Goal: Register for event/course

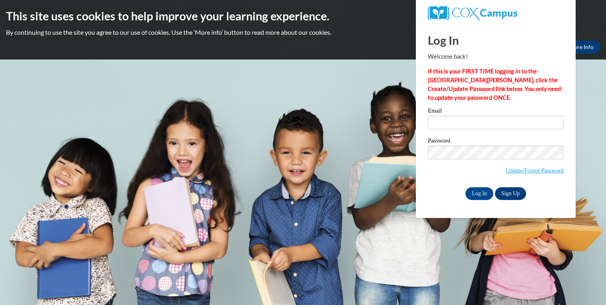
type input "[EMAIL_ADDRESS][DOMAIN_NAME]"
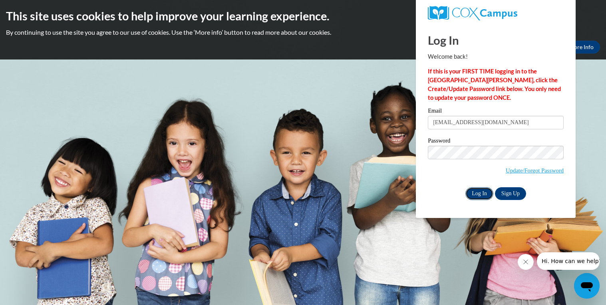
click at [480, 198] on input "Log In" at bounding box center [479, 193] width 28 height 13
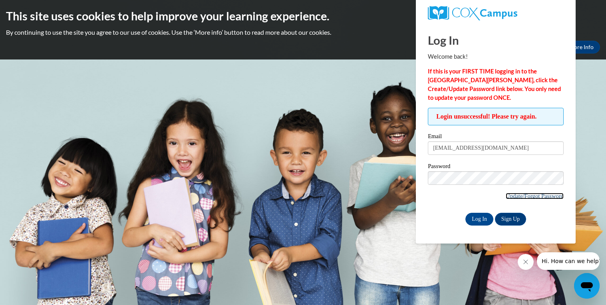
click at [521, 196] on link "Update/Forgot Password" at bounding box center [534, 196] width 58 height 6
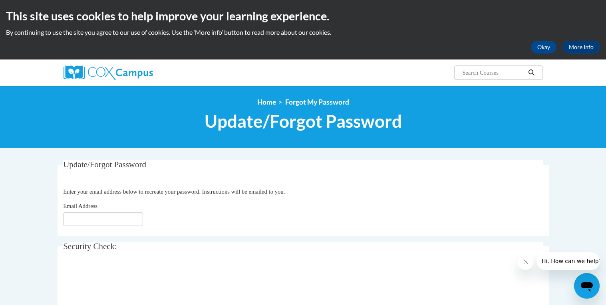
type input "[EMAIL_ADDRESS][DOMAIN_NAME]"
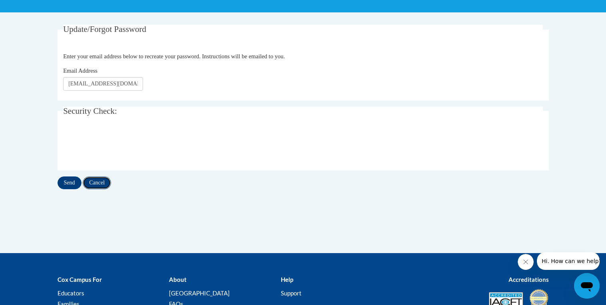
click at [107, 185] on input "Cancel" at bounding box center [97, 182] width 28 height 13
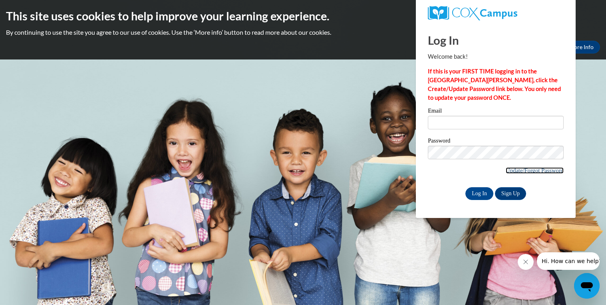
click at [510, 172] on link "Update/Forgot Password" at bounding box center [534, 170] width 58 height 6
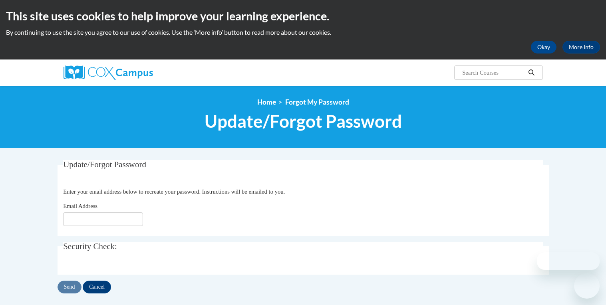
type input "[EMAIL_ADDRESS][DOMAIN_NAME]"
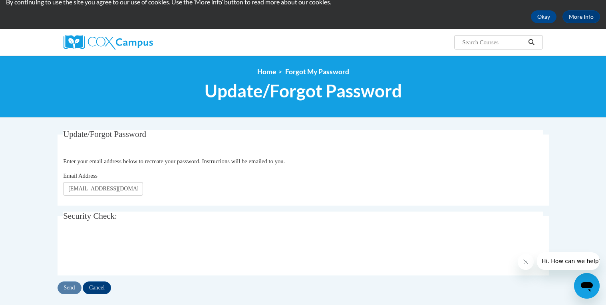
scroll to position [55, 0]
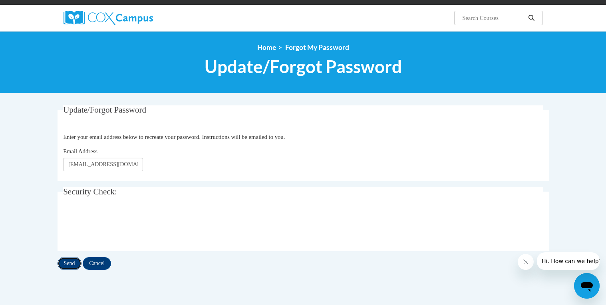
click at [70, 263] on input "Send" at bounding box center [69, 263] width 24 height 13
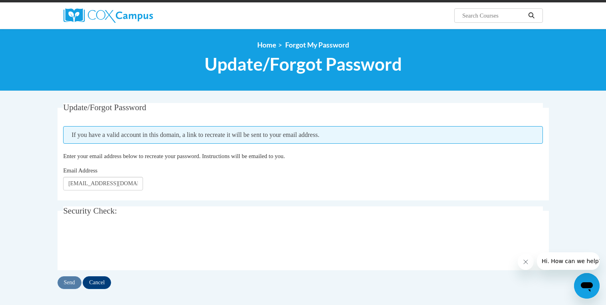
scroll to position [57, 0]
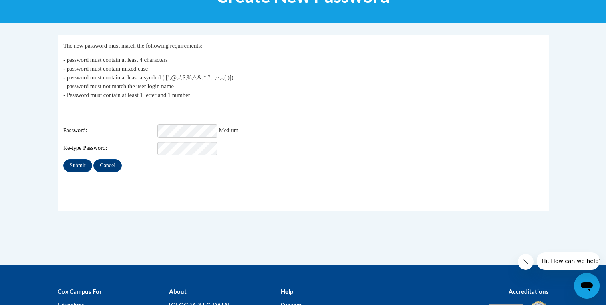
click at [151, 214] on div "My Password The new password must match the following requirements: - password …" at bounding box center [303, 150] width 503 height 230
click at [75, 163] on input "Submit" at bounding box center [77, 165] width 29 height 13
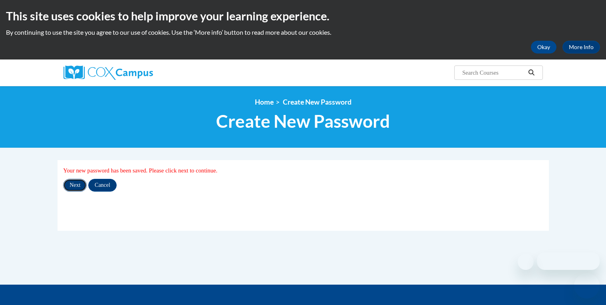
click at [71, 188] on input "Next" at bounding box center [75, 185] width 24 height 13
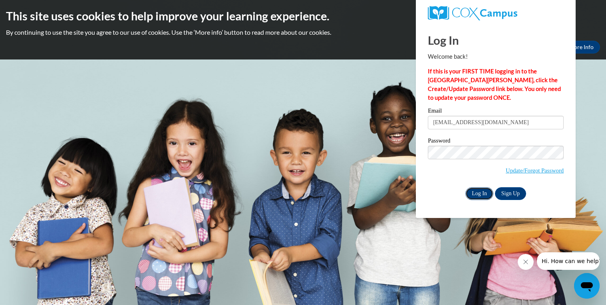
click at [476, 192] on input "Log In" at bounding box center [479, 193] width 28 height 13
click at [479, 194] on input "Log In" at bounding box center [479, 193] width 28 height 13
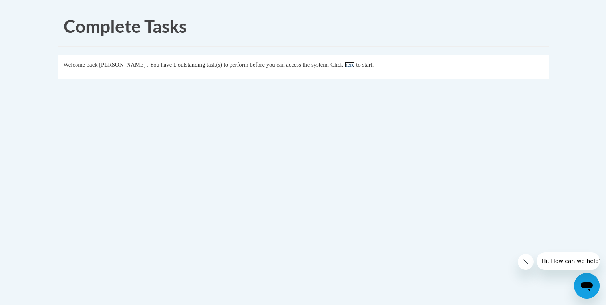
click at [354, 64] on link "here" at bounding box center [349, 64] width 10 height 6
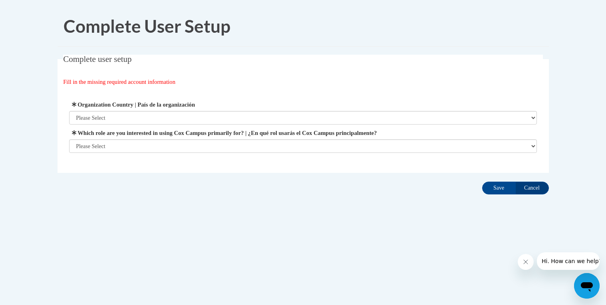
select select "ad49bcad-a171-4b2e-b99c-48b446064914"
click at [69, 111] on select "Please Select United States | Estados Unidos Outside of the United States | Fue…" at bounding box center [303, 118] width 468 height 14
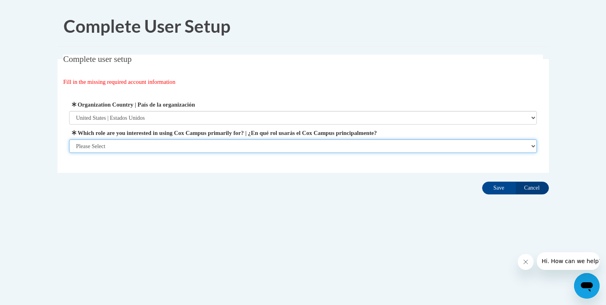
click at [166, 151] on select "Please Select College/University | Colegio/Universidad Community/Nonprofit Part…" at bounding box center [303, 146] width 468 height 14
click at [69, 153] on select "Please Select College/University | Colegio/Universidad Community/Nonprofit Part…" at bounding box center [303, 146] width 468 height 14
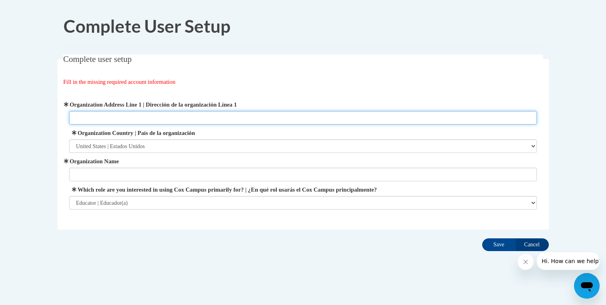
click at [109, 118] on input "Organization Address Line 1 | Dirección de la organización Línea 1" at bounding box center [303, 118] width 468 height 14
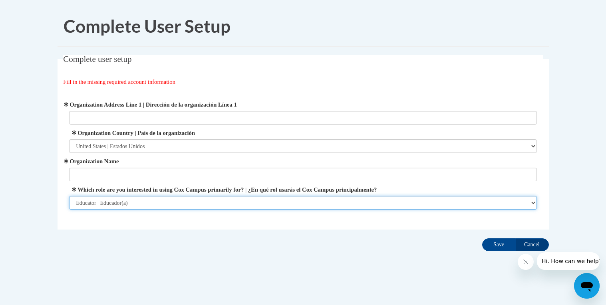
click at [128, 206] on select "Please Select College/University | Colegio/Universidad Community/Nonprofit Part…" at bounding box center [303, 203] width 468 height 14
select select "5a18ea06-2b54-4451-96f2-d152daf9eac5"
click at [69, 196] on select "Please Select College/University | Colegio/Universidad Community/Nonprofit Part…" at bounding box center [303, 203] width 468 height 14
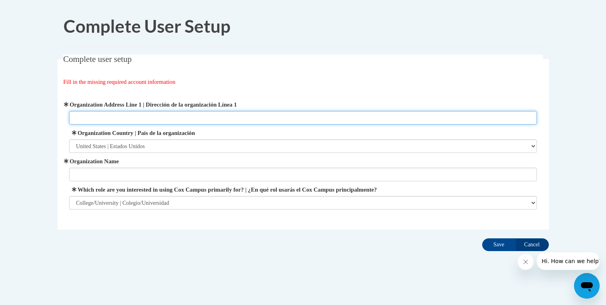
click at [122, 121] on input "Organization Address Line 1 | Dirección de la organización Línea 1" at bounding box center [303, 118] width 468 height 14
type input "7300 North Palmyra Rd."
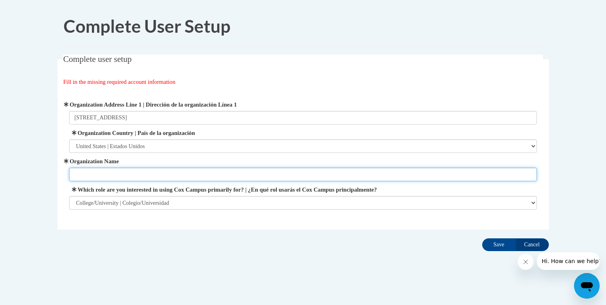
click at [124, 172] on input "Organization Name" at bounding box center [303, 175] width 468 height 14
type input "M"
type input "Mahoning County Career & Technical Center"
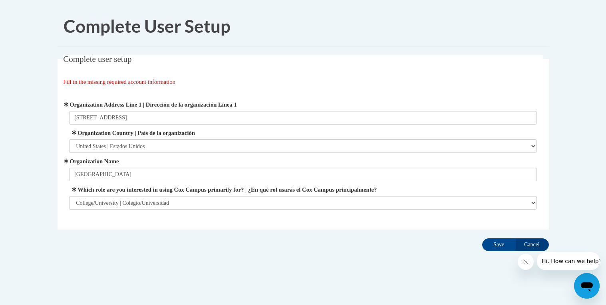
click at [157, 260] on div "Complete User Setup Complete user setup Fill in the missing required account in…" at bounding box center [303, 154] width 503 height 296
click at [494, 244] on input "Save" at bounding box center [499, 244] width 34 height 13
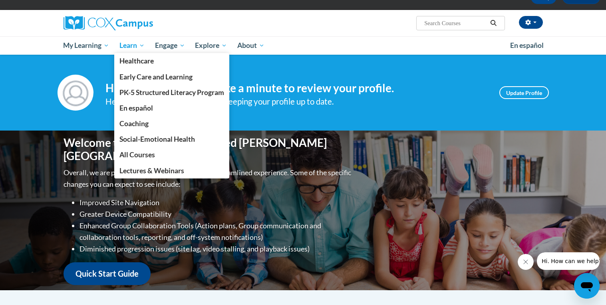
scroll to position [46, 0]
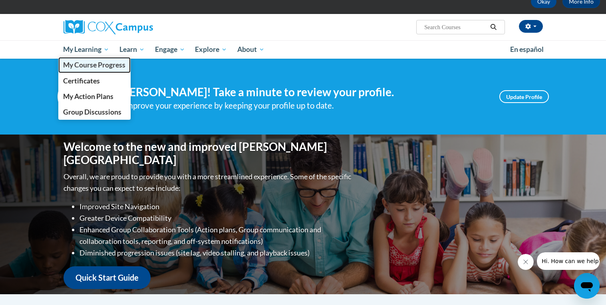
click at [97, 69] on link "My Course Progress" at bounding box center [94, 65] width 73 height 16
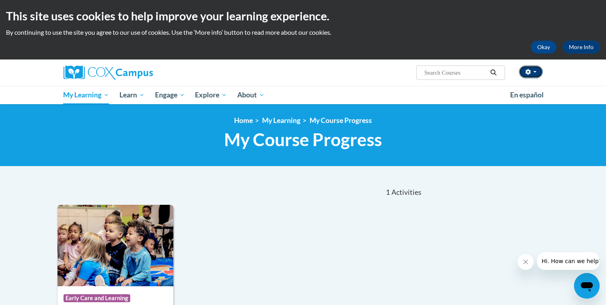
click at [527, 73] on icon "button" at bounding box center [527, 72] width 5 height 6
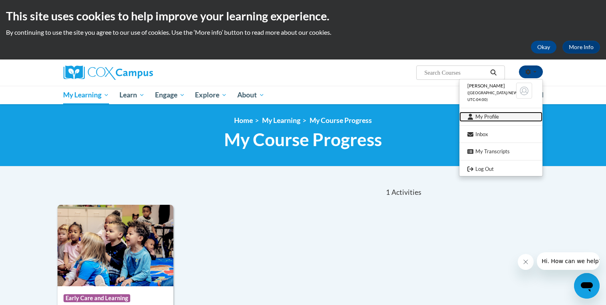
click at [488, 115] on link "My Profile" at bounding box center [500, 117] width 83 height 10
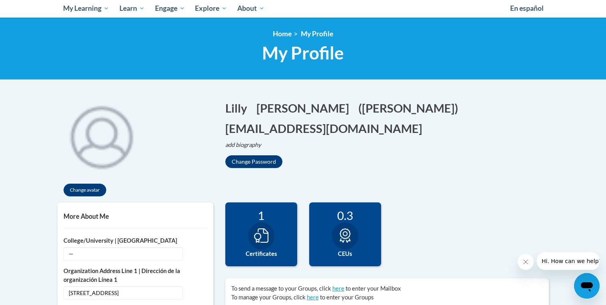
scroll to position [176, 0]
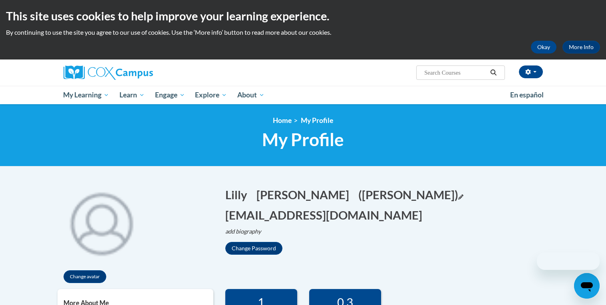
click at [358, 196] on button "(Lilly Andrei) Edit" at bounding box center [410, 194] width 105 height 16
click at [358, 190] on input "[PERSON_NAME]" at bounding box center [398, 193] width 81 height 14
type input "Finlay Andrei"
click at [441, 194] on button "Save" at bounding box center [453, 192] width 24 height 13
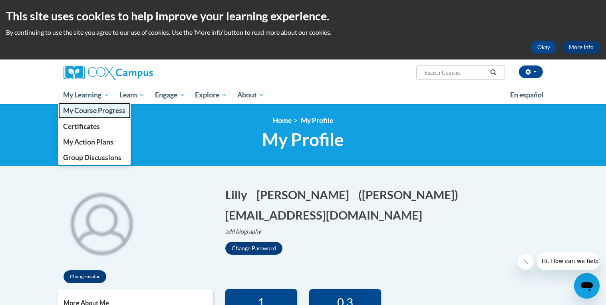
click at [94, 111] on span "My Course Progress" at bounding box center [94, 110] width 62 height 8
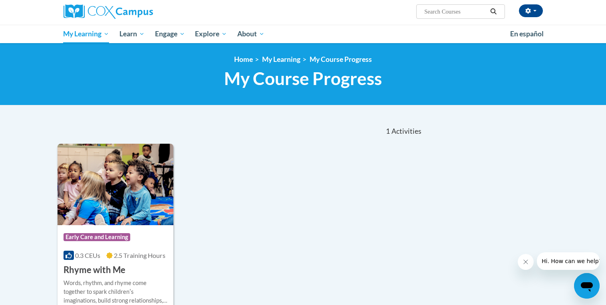
scroll to position [61, 0]
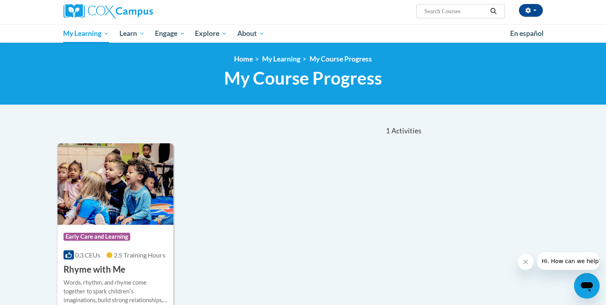
click at [442, 8] on input "Search..." at bounding box center [455, 11] width 64 height 10
type input "ecosystem approach"
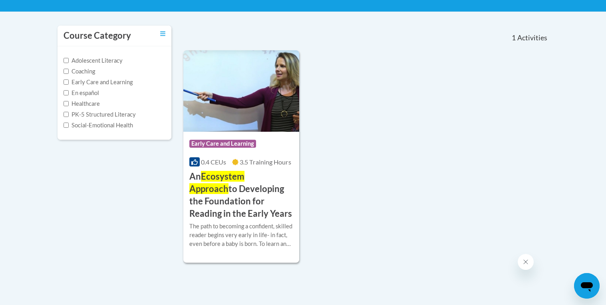
scroll to position [175, 0]
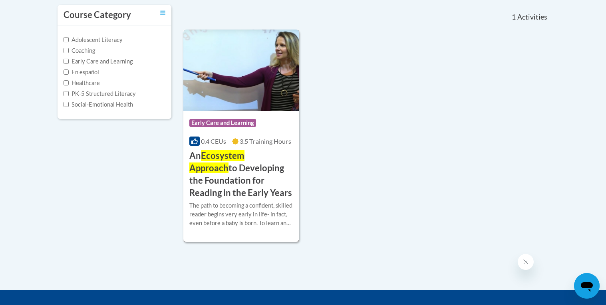
click at [244, 158] on span "Ecosystem Approach" at bounding box center [216, 161] width 55 height 23
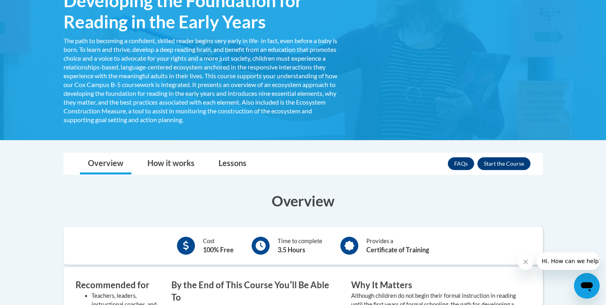
scroll to position [161, 0]
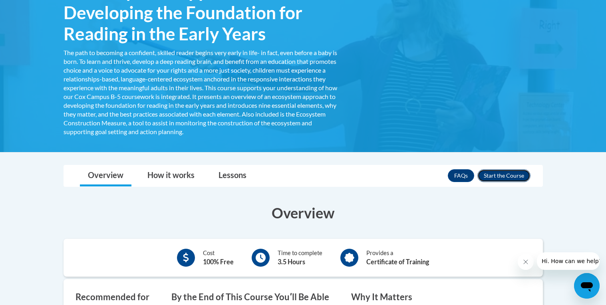
click at [503, 177] on button "Enroll" at bounding box center [503, 175] width 53 height 13
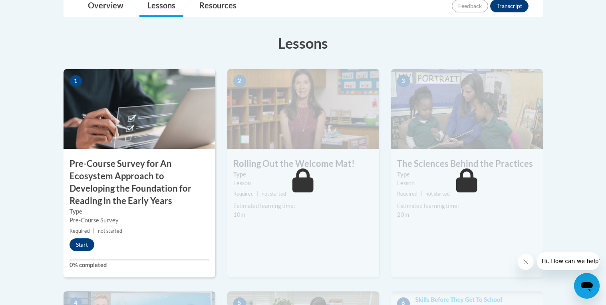
scroll to position [219, 0]
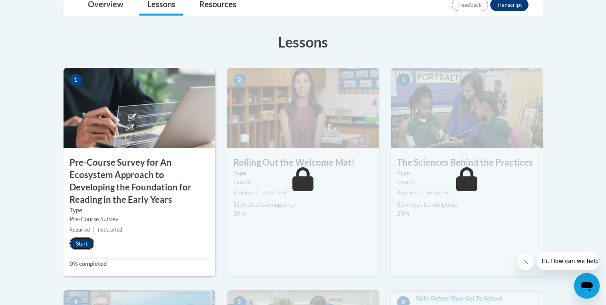
click at [84, 248] on button "Start" at bounding box center [81, 243] width 25 height 13
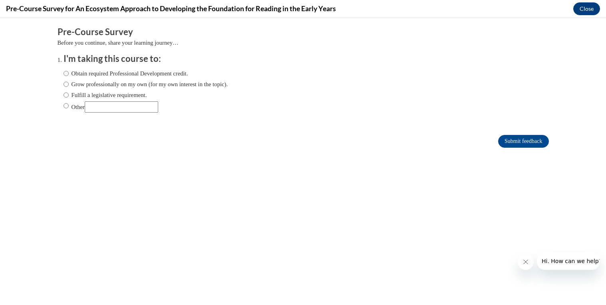
scroll to position [0, 0]
click at [67, 74] on input "Obtain required Professional Development credit." at bounding box center [65, 73] width 5 height 9
radio input "true"
click at [523, 141] on input "Submit feedback" at bounding box center [523, 141] width 50 height 13
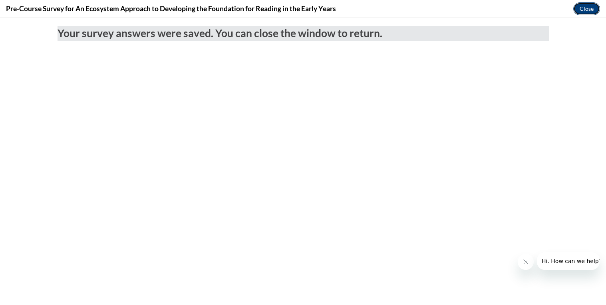
click at [583, 11] on button "Close" at bounding box center [586, 8] width 27 height 13
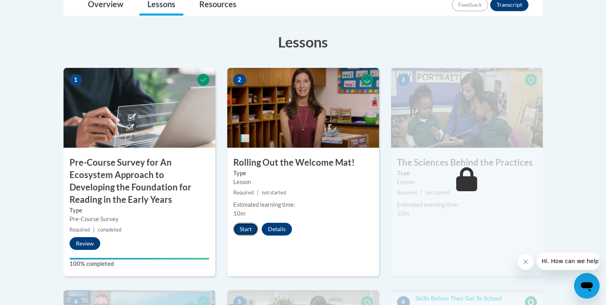
click at [247, 227] on button "Start" at bounding box center [245, 229] width 25 height 13
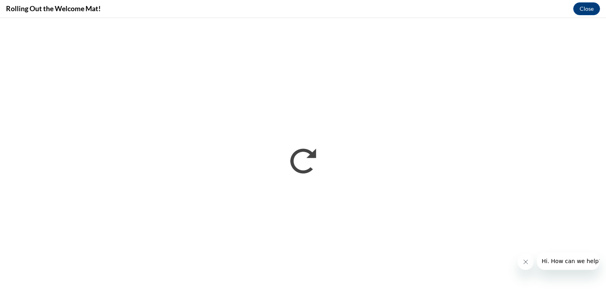
click at [523, 265] on icon "Close message from company" at bounding box center [525, 262] width 6 height 6
